Goal: Task Accomplishment & Management: Manage account settings

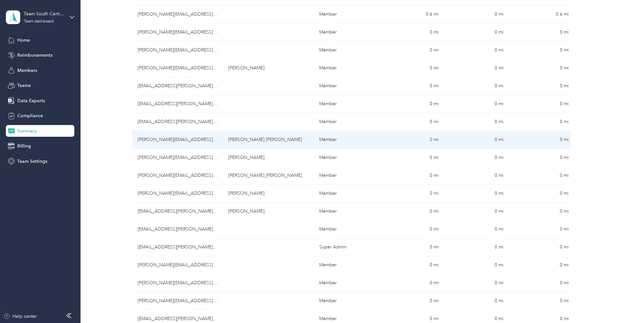
scroll to position [186, 0]
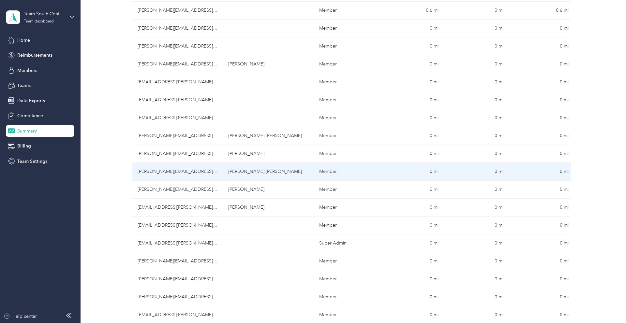
click at [155, 176] on td "[PERSON_NAME][EMAIL_ADDRESS][DOMAIN_NAME]" at bounding box center [177, 172] width 91 height 18
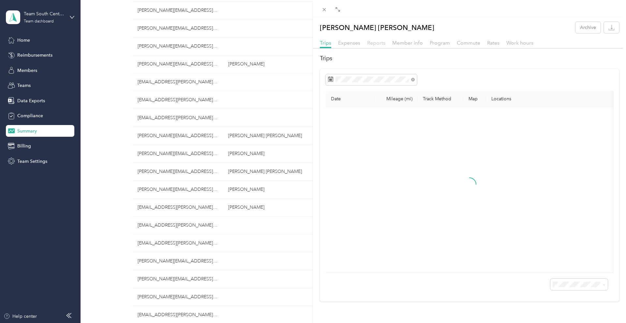
click at [381, 43] on span "Reports" at bounding box center [376, 43] width 18 height 6
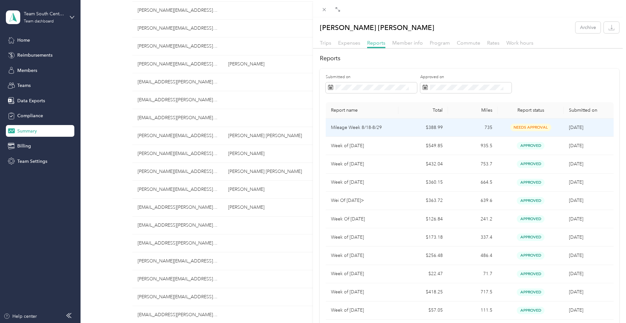
click at [468, 129] on td "735" at bounding box center [473, 128] width 50 height 18
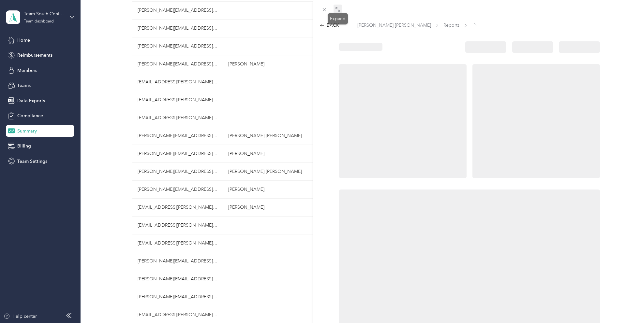
click at [339, 8] on icon at bounding box center [337, 9] width 5 height 5
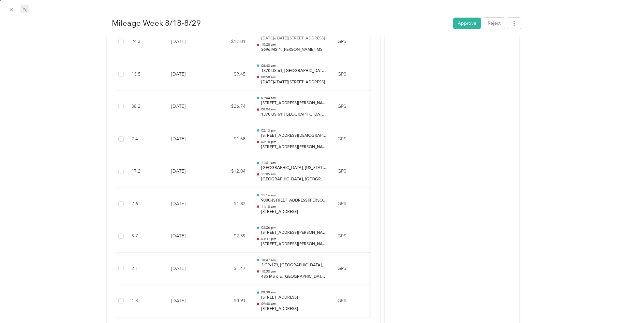
scroll to position [1159, 0]
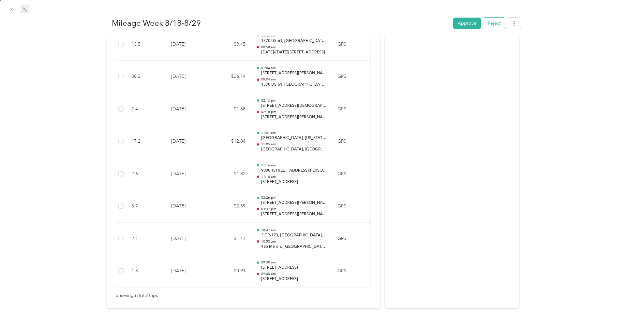
click at [495, 25] on button "Reject" at bounding box center [494, 22] width 22 height 11
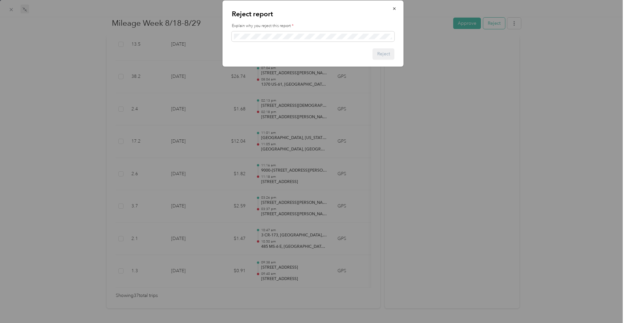
click at [495, 25] on div at bounding box center [313, 161] width 626 height 323
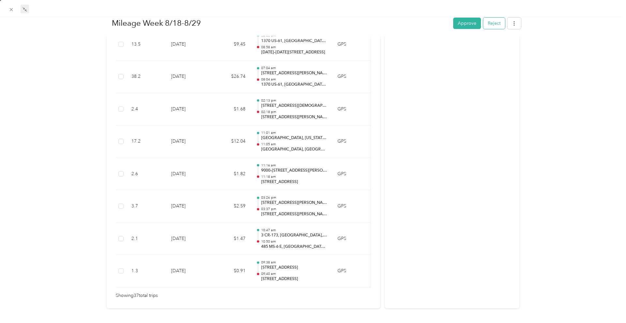
click at [492, 26] on button "Reject" at bounding box center [494, 22] width 22 height 11
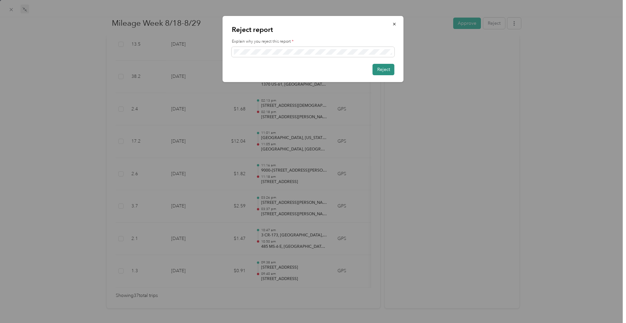
click at [384, 68] on button "Reject" at bounding box center [383, 69] width 22 height 11
